Goal: Transaction & Acquisition: Download file/media

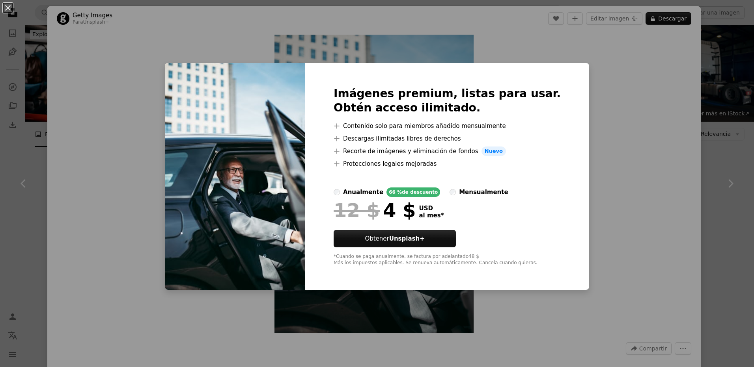
scroll to position [2684, 0]
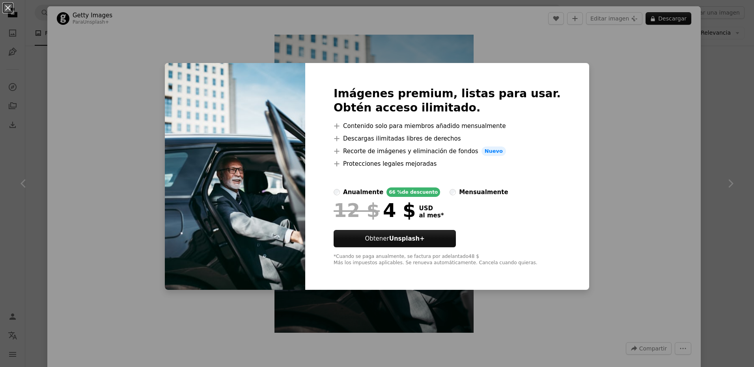
click at [595, 88] on div "An X shape Imágenes premium, listas para usar. Obtén acceso ilimitado. A plus s…" at bounding box center [377, 183] width 754 height 367
